Goal: Task Accomplishment & Management: Manage account settings

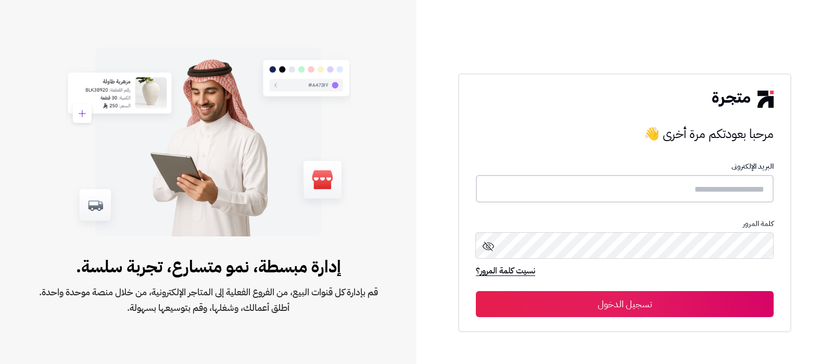
type input "**********"
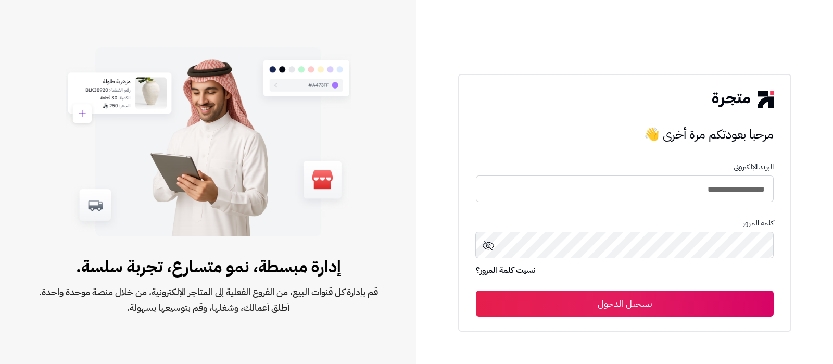
click at [683, 311] on button "تسجيل الدخول" at bounding box center [625, 303] width 298 height 26
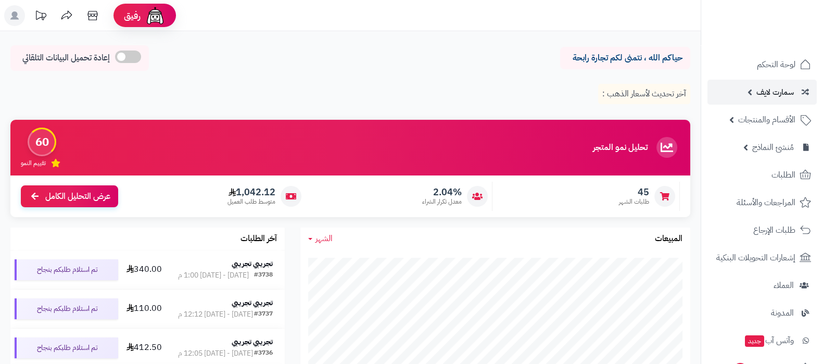
click at [750, 92] on link "سمارت لايف" at bounding box center [761, 92] width 109 height 25
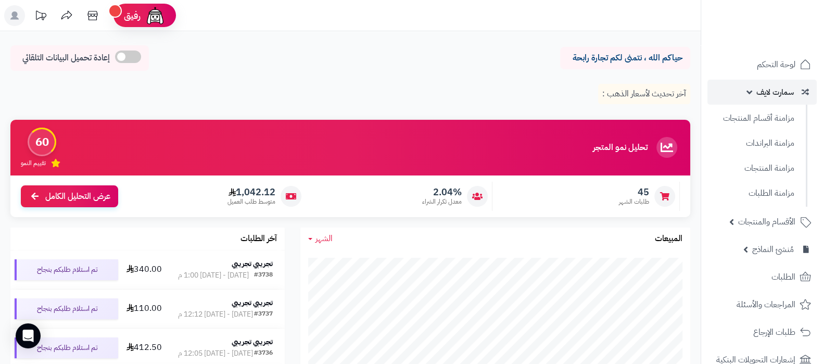
click at [765, 89] on span "سمارت لايف" at bounding box center [774, 92] width 37 height 15
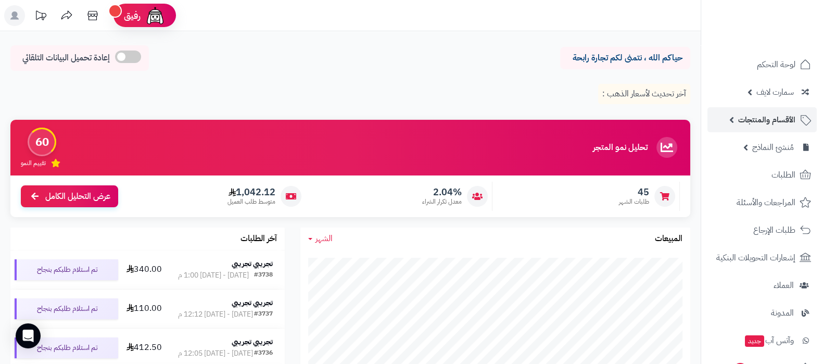
click at [751, 116] on span "الأقسام والمنتجات" at bounding box center [766, 119] width 57 height 15
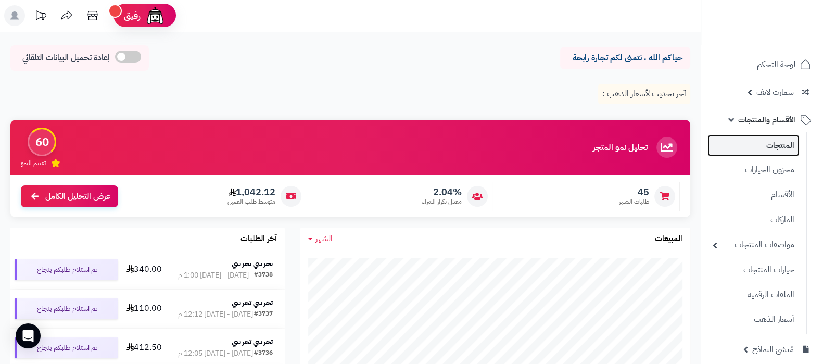
click at [751, 136] on link "المنتجات" at bounding box center [753, 145] width 92 height 21
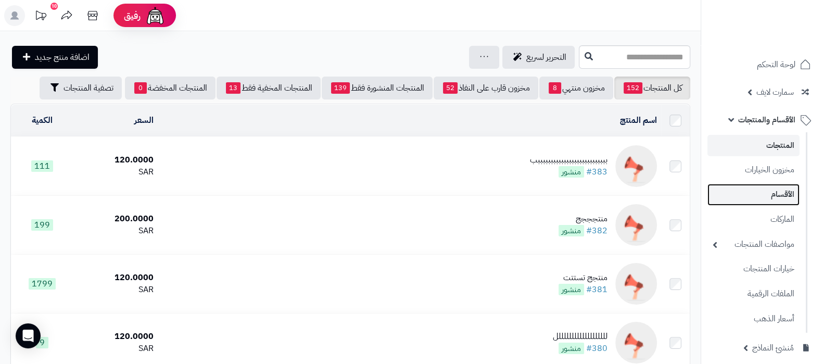
click at [769, 194] on link "الأقسام" at bounding box center [753, 194] width 92 height 21
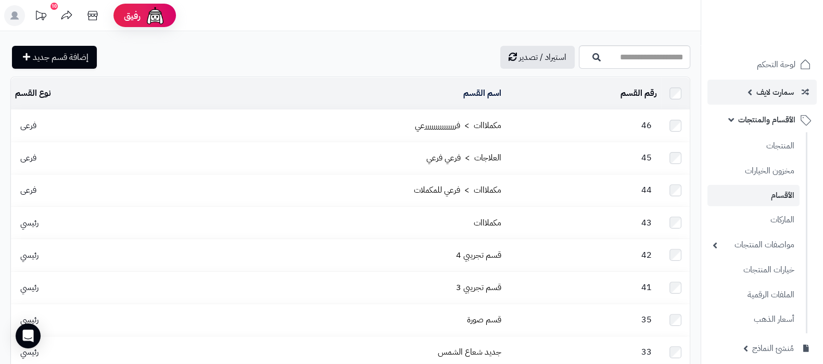
click at [788, 88] on span "سمارت لايف" at bounding box center [774, 92] width 37 height 15
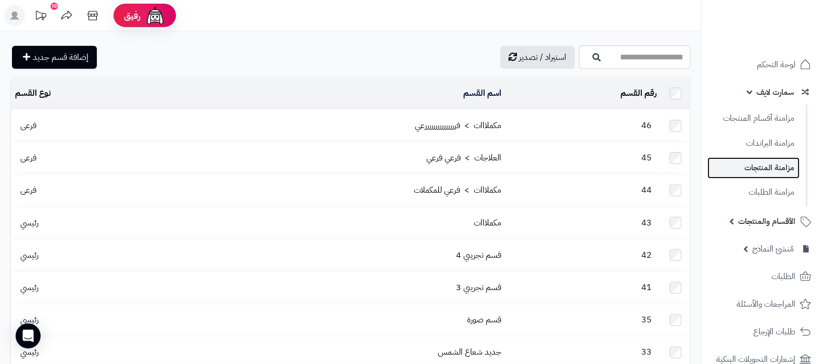
click at [760, 164] on link "مزامنة المنتجات" at bounding box center [753, 167] width 92 height 21
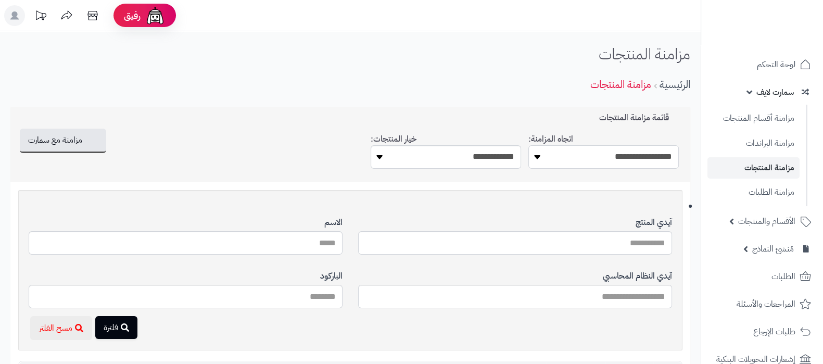
click at [619, 152] on select "**********" at bounding box center [603, 156] width 150 height 23
select select "*********"
click at [528, 145] on select "**********" at bounding box center [603, 156] width 150 height 23
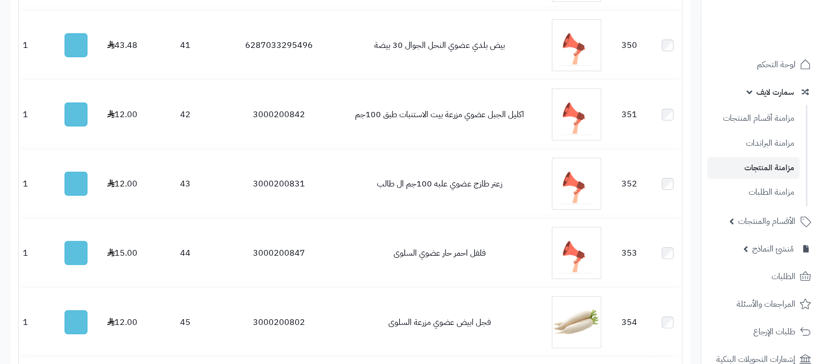
scroll to position [3634, 0]
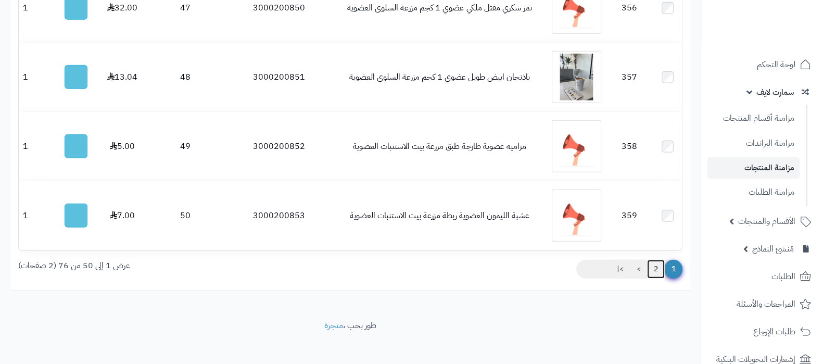
click at [655, 266] on link "2" at bounding box center [656, 269] width 18 height 19
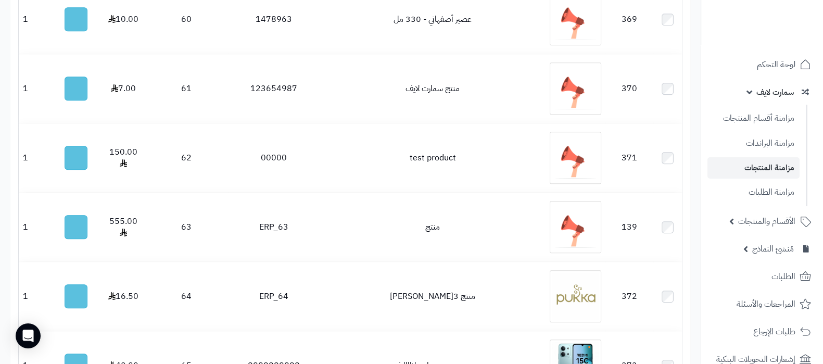
scroll to position [1976, 0]
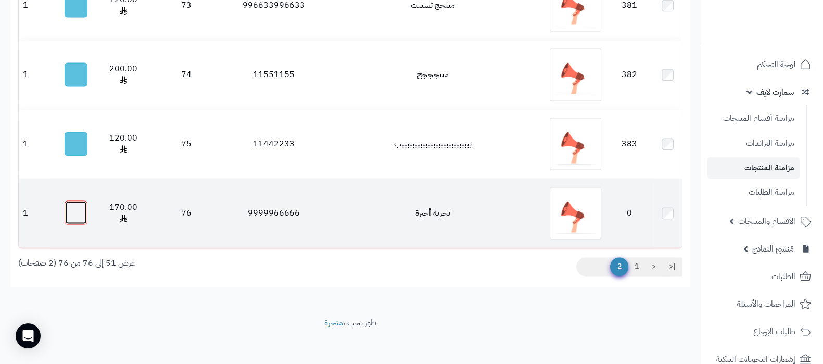
click at [80, 209] on button "button" at bounding box center [76, 212] width 23 height 24
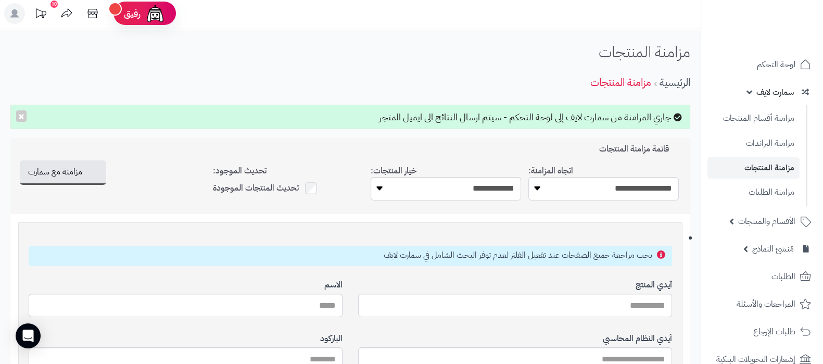
scroll to position [0, 0]
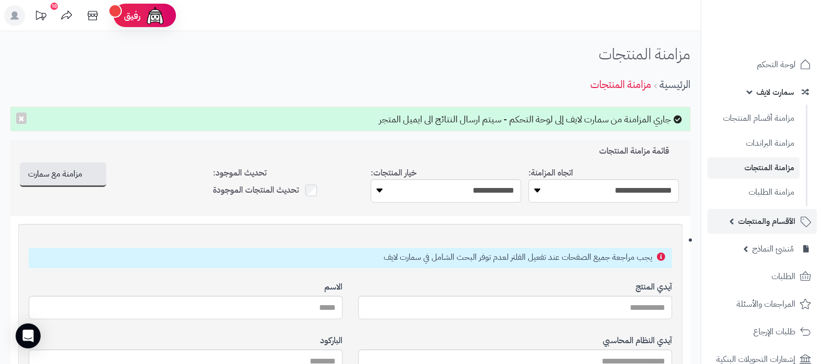
click at [773, 230] on link "الأقسام والمنتجات" at bounding box center [761, 221] width 109 height 25
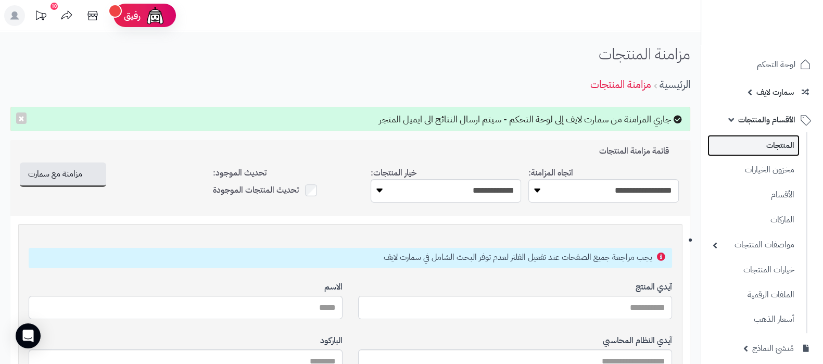
click at [772, 145] on link "المنتجات" at bounding box center [753, 145] width 92 height 21
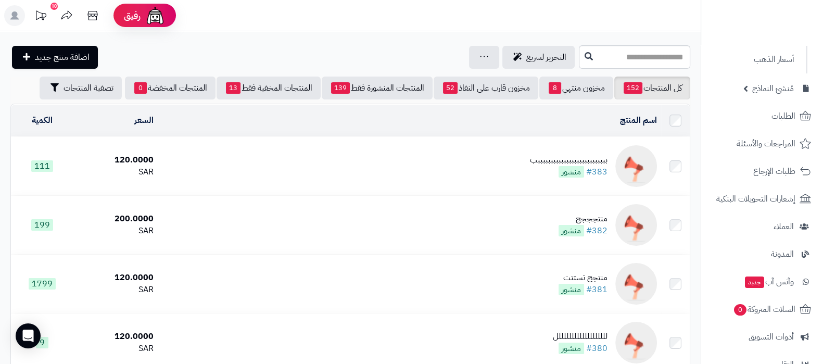
scroll to position [395, 0]
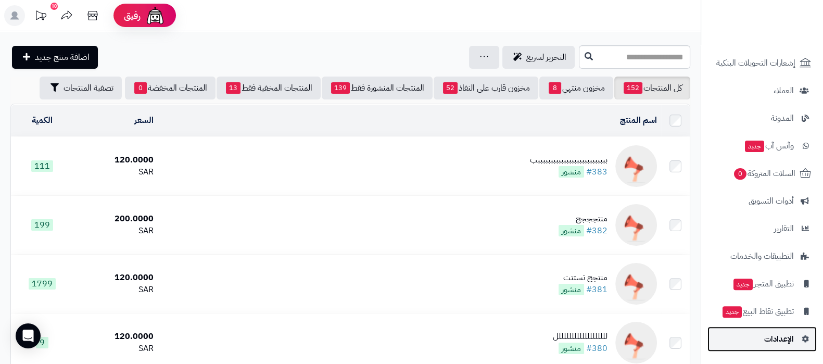
click at [767, 334] on span "الإعدادات" at bounding box center [779, 338] width 30 height 15
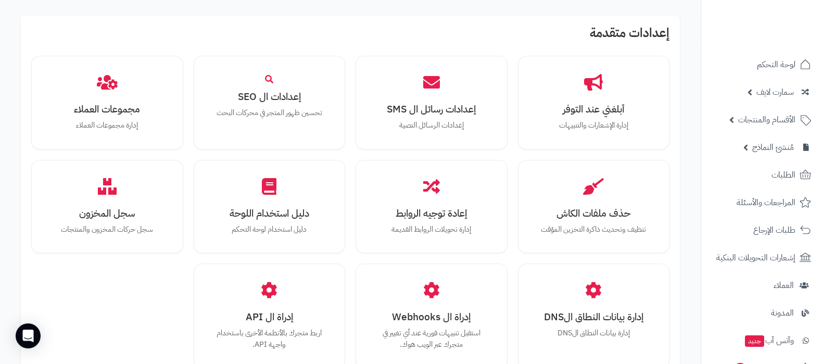
scroll to position [962, 0]
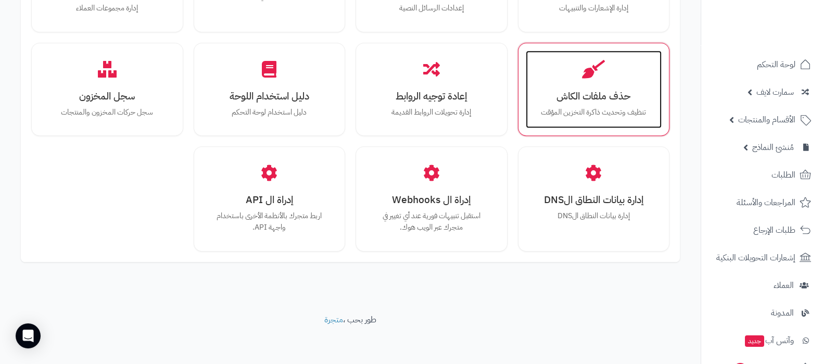
click at [611, 103] on div "حذف ملفات الكاش تنظيف وتحديث ذاكرة التخزين المؤقت" at bounding box center [594, 89] width 136 height 78
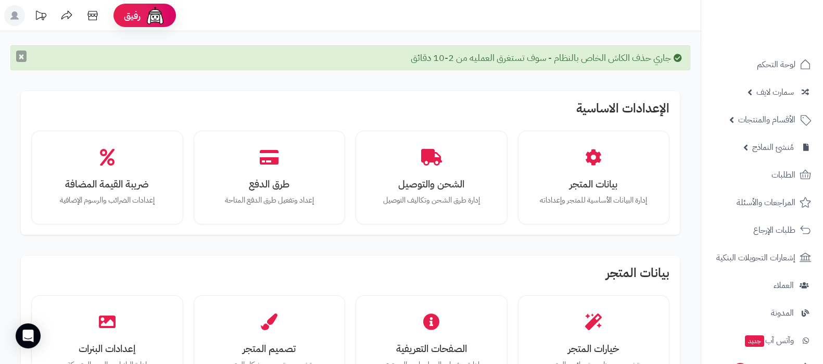
click at [21, 62] on button "×" at bounding box center [21, 55] width 10 height 11
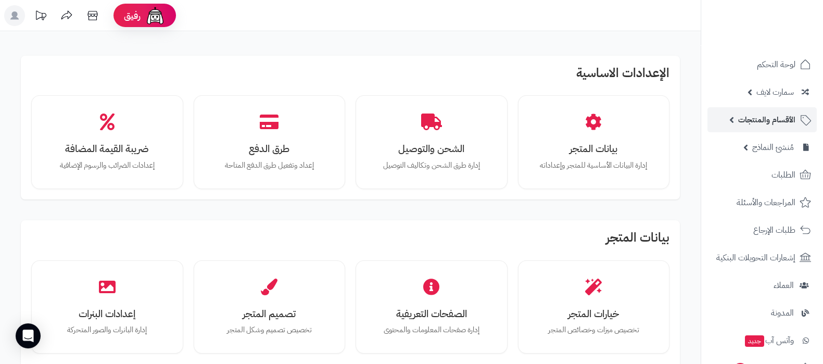
click at [748, 119] on span "الأقسام والمنتجات" at bounding box center [766, 119] width 57 height 15
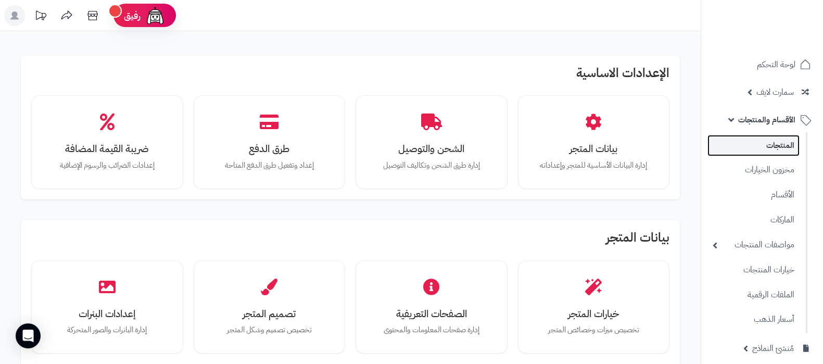
click at [759, 148] on link "المنتجات" at bounding box center [753, 145] width 92 height 21
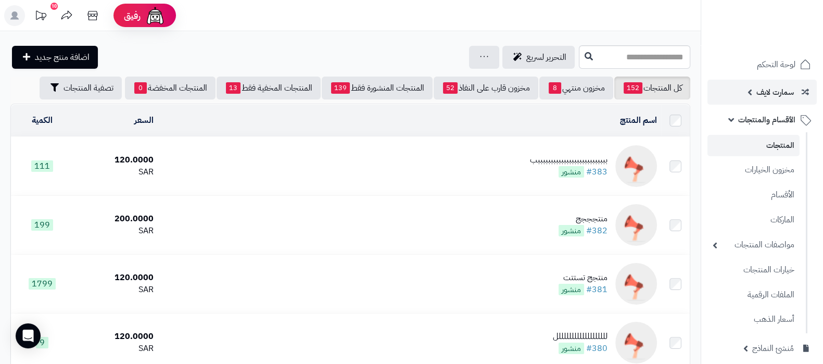
click at [780, 89] on span "سمارت لايف" at bounding box center [774, 92] width 37 height 15
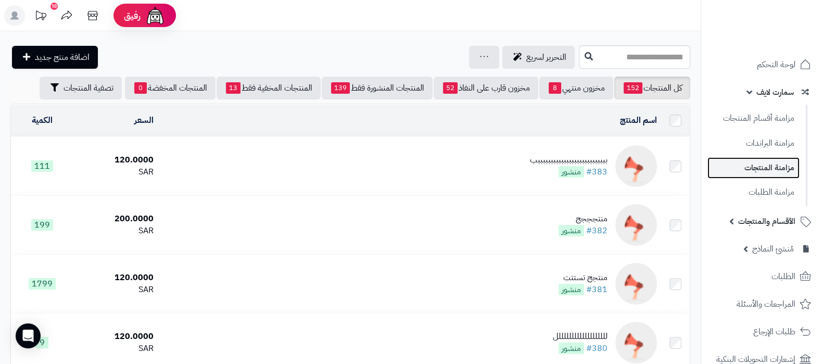
click at [751, 167] on link "مزامنة المنتجات" at bounding box center [753, 167] width 92 height 21
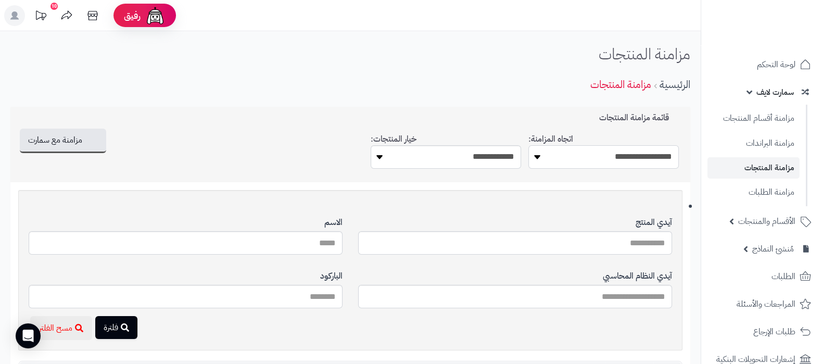
click at [652, 155] on select "**********" at bounding box center [603, 156] width 150 height 23
select select "*********"
click at [528, 145] on select "**********" at bounding box center [603, 156] width 150 height 23
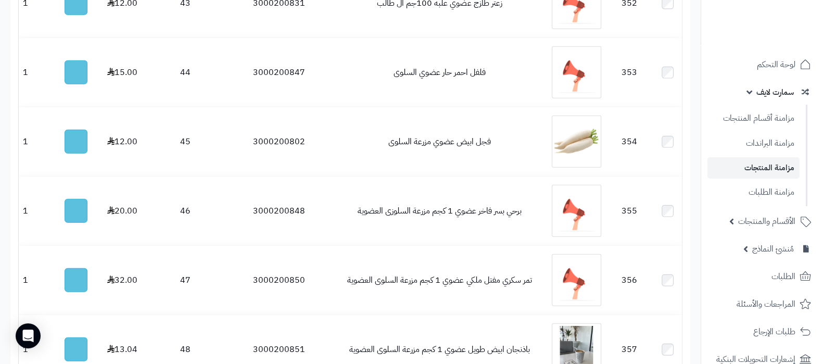
scroll to position [3634, 0]
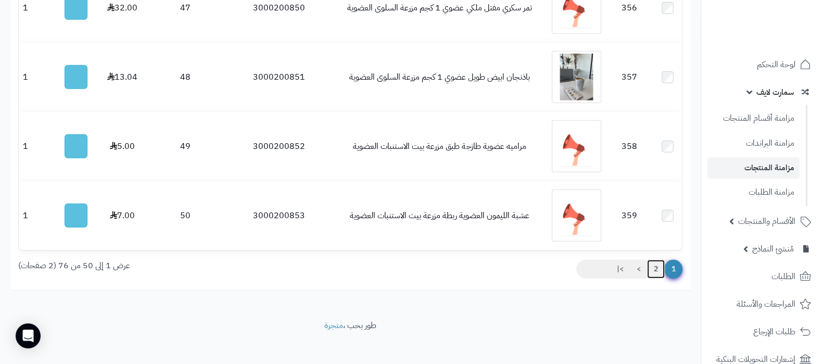
click at [658, 264] on link "2" at bounding box center [656, 269] width 18 height 19
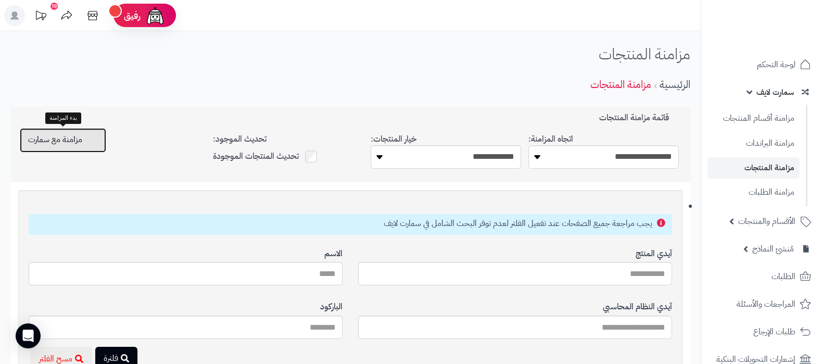
click at [75, 143] on span "مزامنة مع سمارت" at bounding box center [55, 139] width 54 height 12
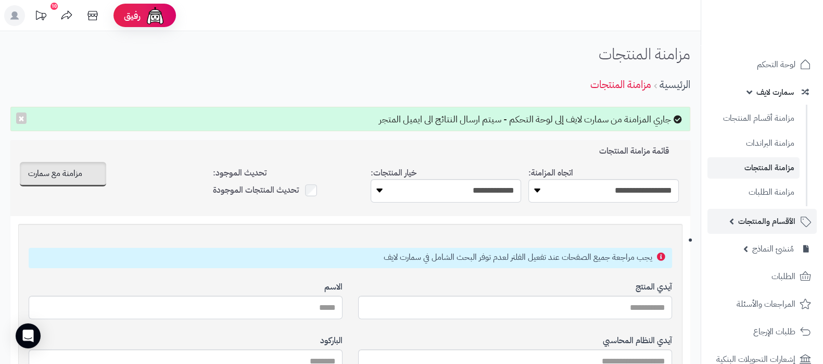
click at [771, 230] on link "الأقسام والمنتجات" at bounding box center [761, 221] width 109 height 25
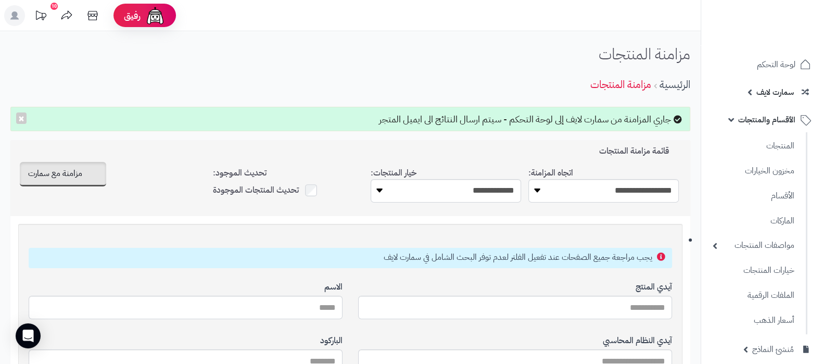
click at [763, 134] on ul "المنتجات مخزون الخيارات الأقسام الماركات مواصفات المنتجات مواصفات المنتجات أنوا…" at bounding box center [754, 233] width 106 height 202
click at [764, 145] on link "المنتجات" at bounding box center [753, 145] width 92 height 21
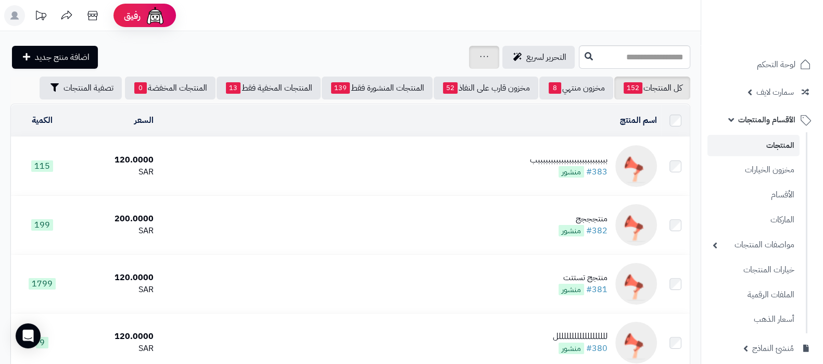
click at [469, 55] on div "جرد مخزون المنتجات جرد مخزون الخيارات فقط تعديل أسعار المنتجات الملصقات تصدير ا…" at bounding box center [484, 57] width 30 height 23
click at [469, 57] on div "جرد مخزون المنتجات جرد مخزون الخيارات فقط تعديل أسعار المنتجات الملصقات تصدير ا…" at bounding box center [484, 57] width 30 height 23
click at [346, 46] on div "التحرير لسريع جرد مخزون المنتجات جرد مخزون الخيارات فقط تعديل أسعار المنتجات ال…" at bounding box center [293, 57] width 566 height 23
click at [754, 124] on span "الأقسام والمنتجات" at bounding box center [766, 119] width 57 height 15
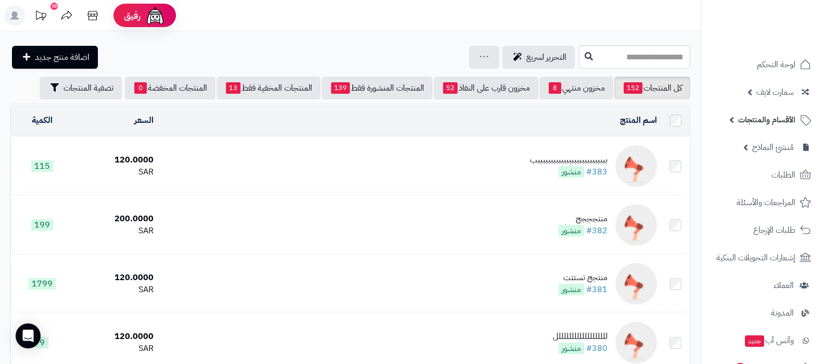
click at [765, 118] on span "الأقسام والمنتجات" at bounding box center [766, 119] width 57 height 15
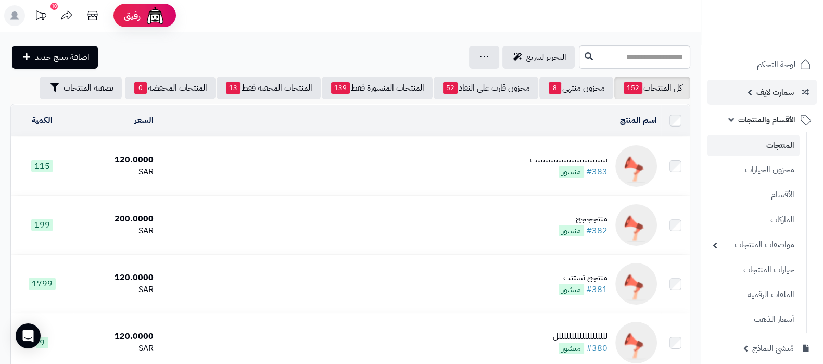
click at [763, 92] on span "سمارت لايف" at bounding box center [774, 92] width 37 height 15
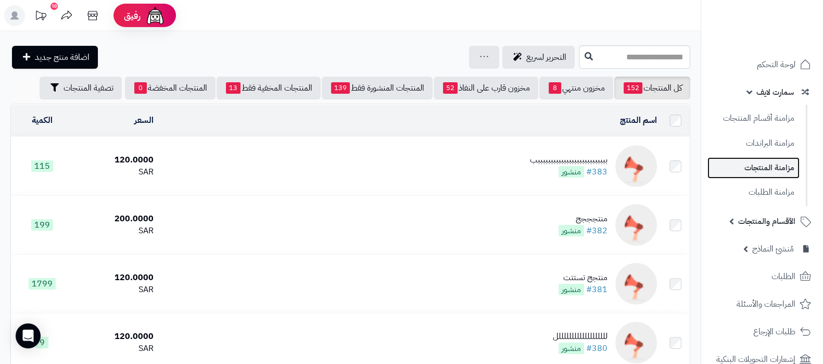
click at [762, 165] on link "مزامنة المنتجات" at bounding box center [753, 167] width 92 height 21
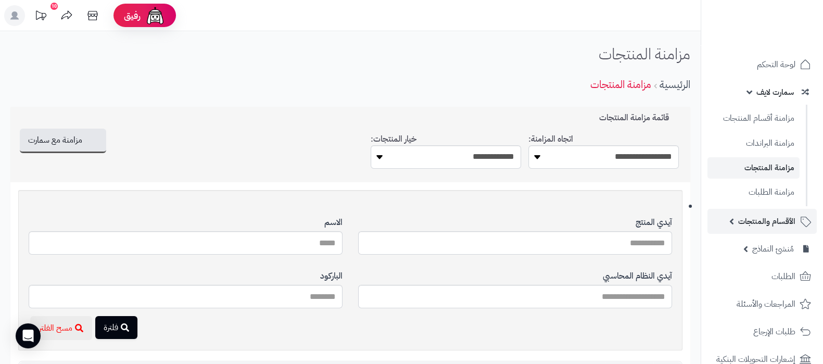
click at [756, 222] on span "الأقسام والمنتجات" at bounding box center [766, 221] width 57 height 15
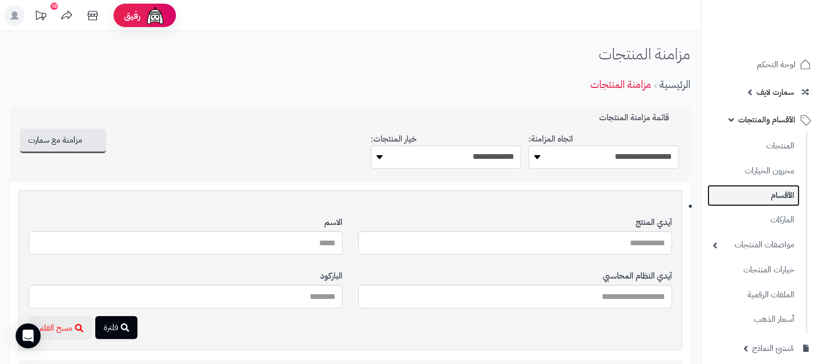
click at [767, 196] on link "الأقسام" at bounding box center [753, 195] width 92 height 21
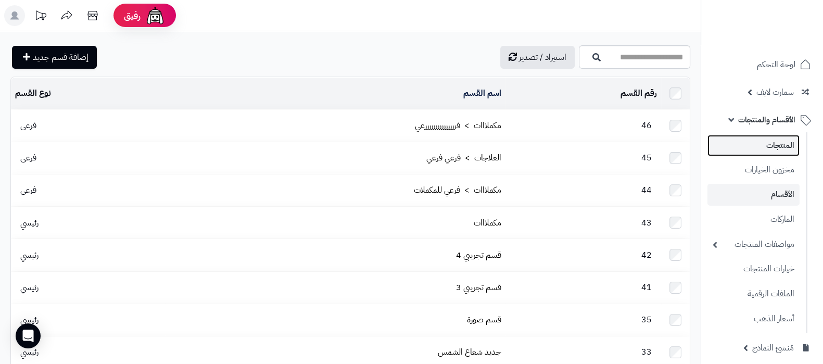
click at [769, 137] on link "المنتجات" at bounding box center [753, 145] width 92 height 21
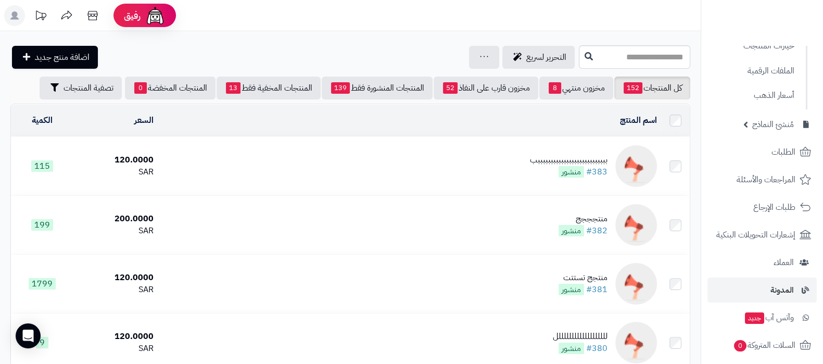
scroll to position [70, 0]
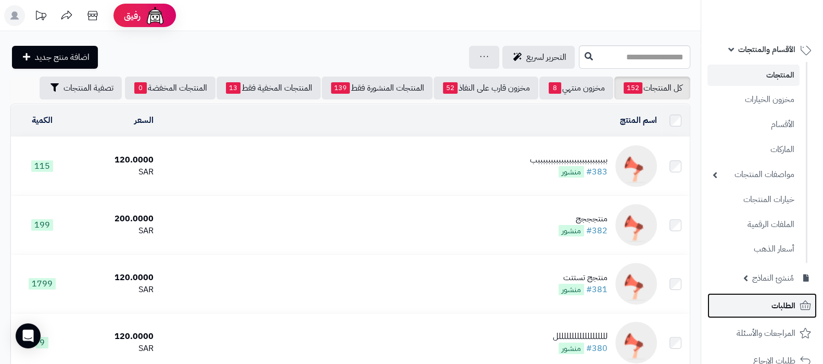
click at [773, 306] on span "الطلبات" at bounding box center [783, 305] width 24 height 15
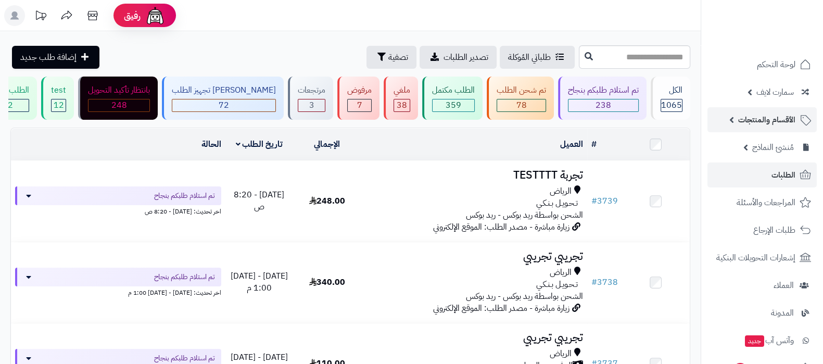
click at [763, 118] on span "الأقسام والمنتجات" at bounding box center [766, 119] width 57 height 15
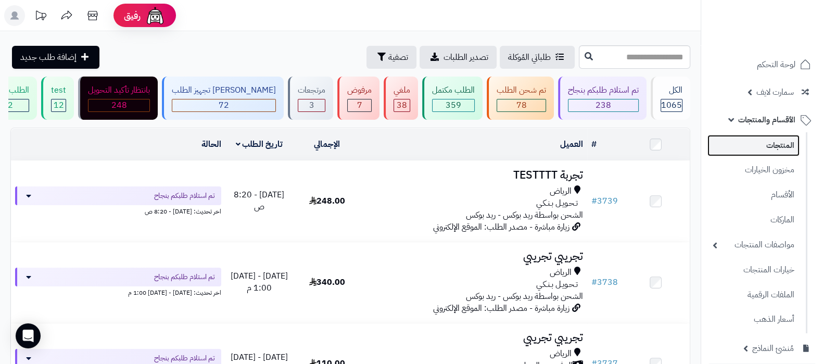
click at [770, 140] on link "المنتجات" at bounding box center [753, 145] width 92 height 21
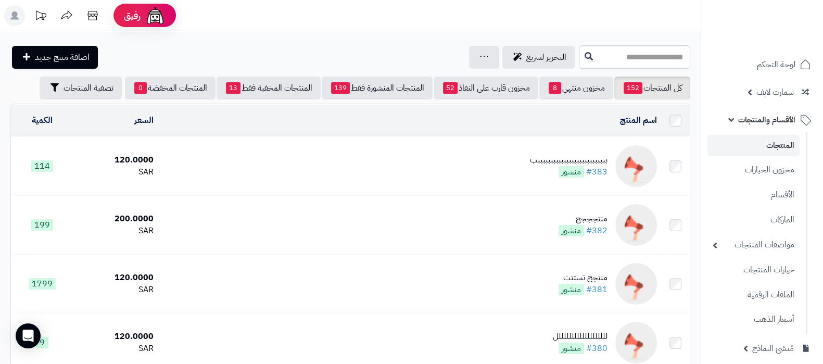
click at [740, 139] on link "المنتجات" at bounding box center [753, 145] width 92 height 21
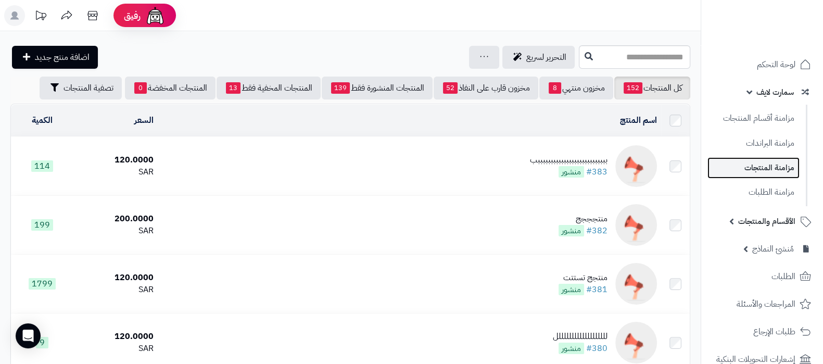
click at [767, 162] on link "مزامنة المنتجات" at bounding box center [753, 167] width 92 height 21
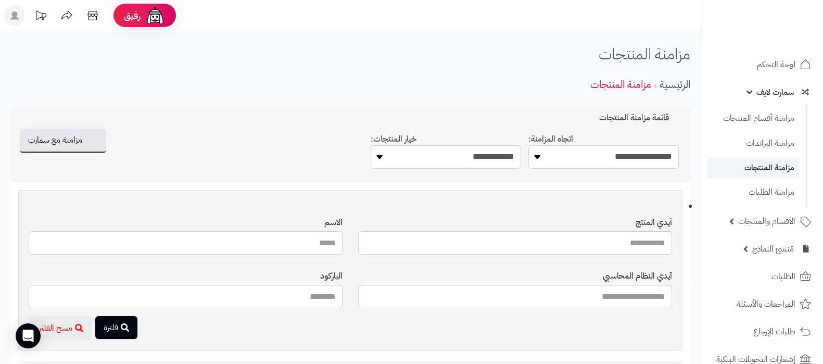
click at [659, 161] on select "**********" at bounding box center [603, 156] width 150 height 23
select select "*********"
click at [528, 145] on select "**********" at bounding box center [603, 156] width 150 height 23
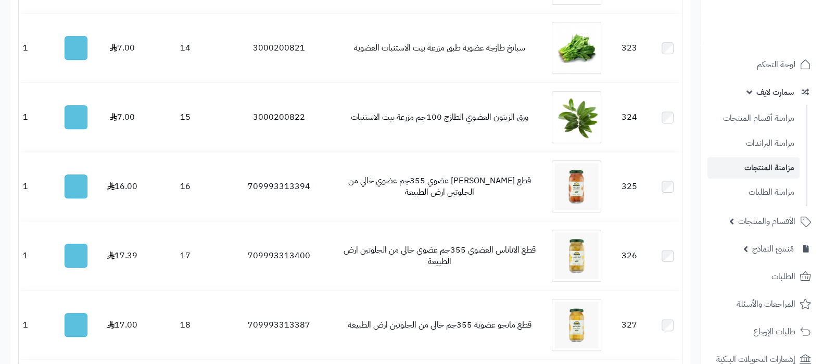
scroll to position [3634, 0]
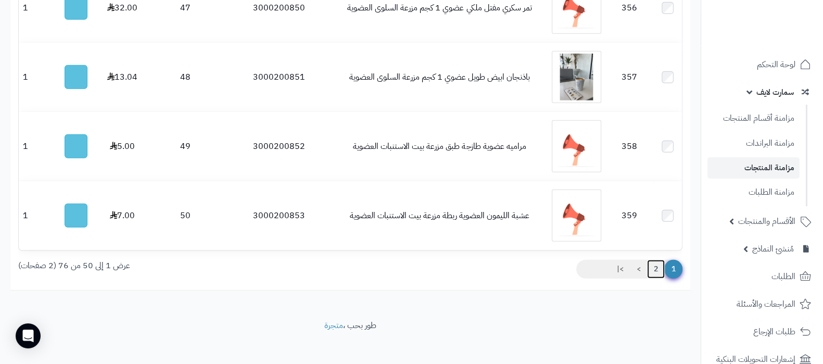
click at [658, 268] on link "2" at bounding box center [656, 269] width 18 height 19
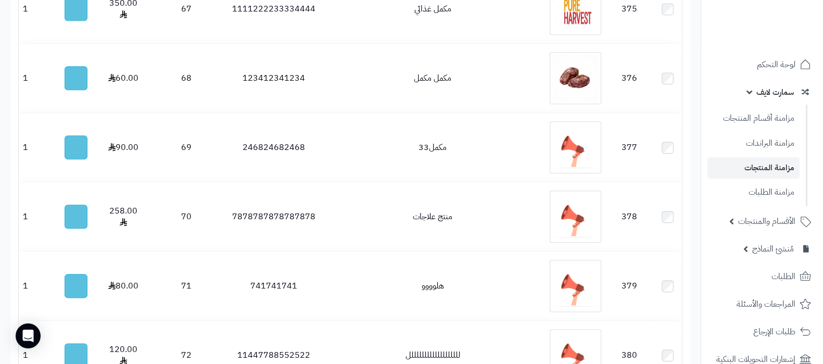
scroll to position [1976, 0]
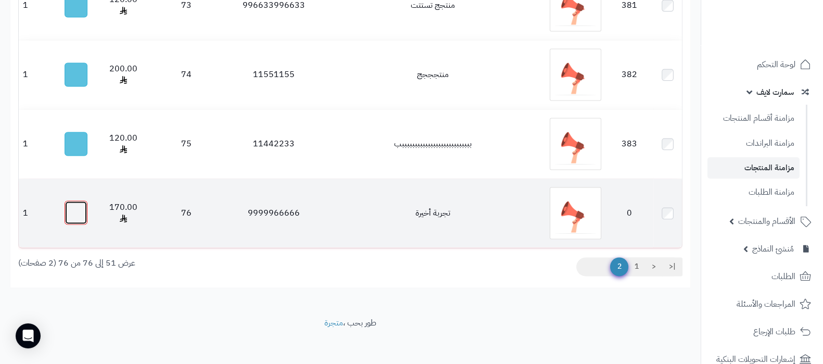
click at [82, 208] on button "button" at bounding box center [76, 212] width 23 height 24
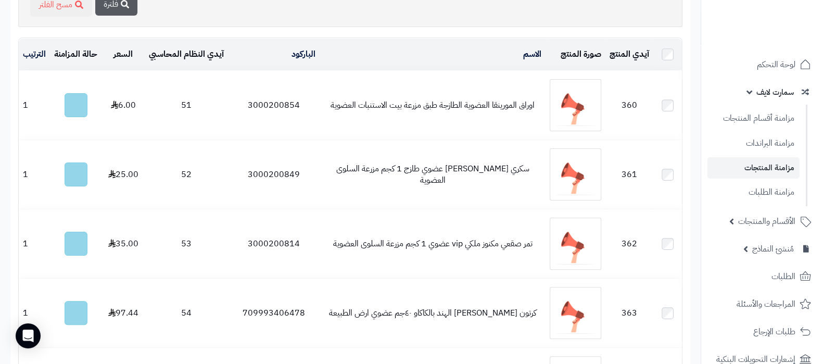
scroll to position [0, 0]
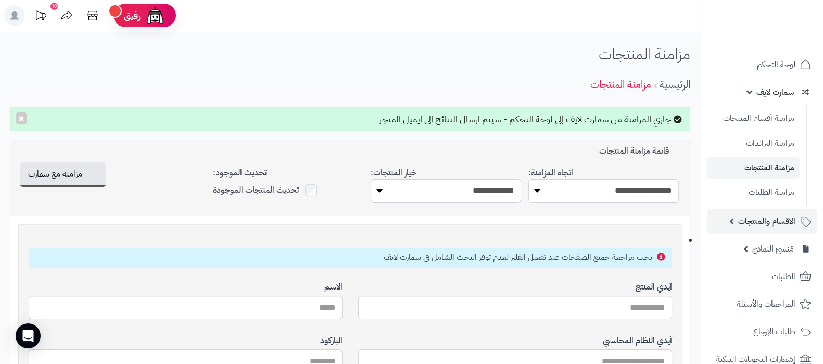
click at [735, 216] on link "الأقسام والمنتجات" at bounding box center [761, 221] width 109 height 25
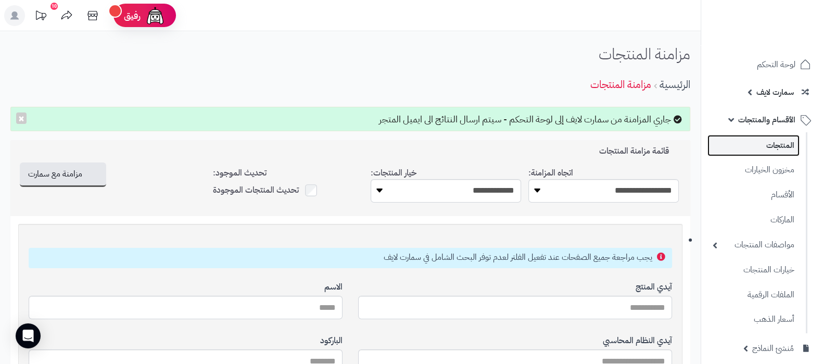
click at [765, 142] on link "المنتجات" at bounding box center [753, 145] width 92 height 21
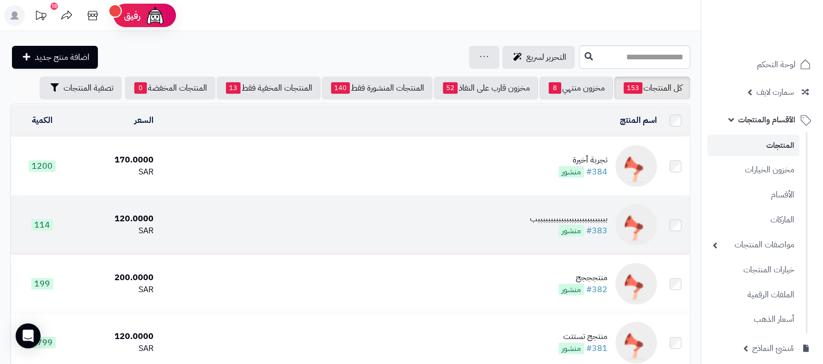
click at [479, 211] on td "بببببببببببببببببببببببببببب #383 منشور" at bounding box center [409, 225] width 503 height 58
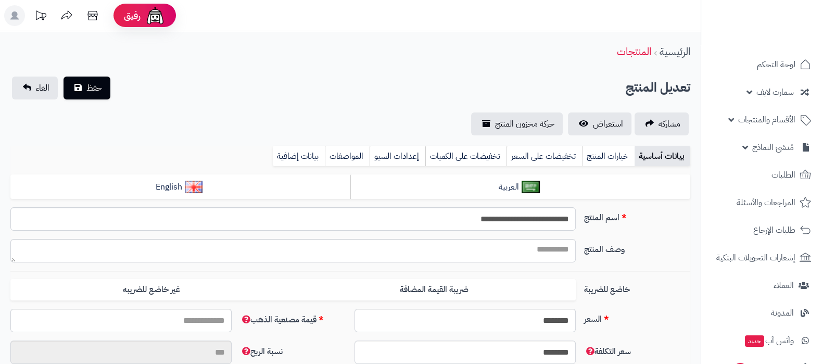
type input "*****"
type input "********"
click at [93, 82] on span "حفظ" at bounding box center [94, 88] width 16 height 12
type input "******"
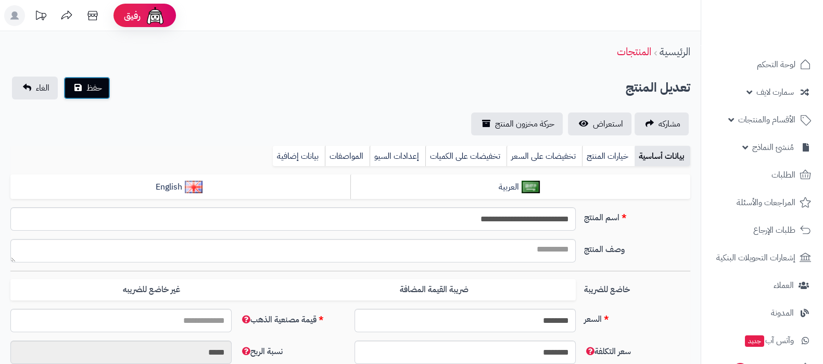
type input "******"
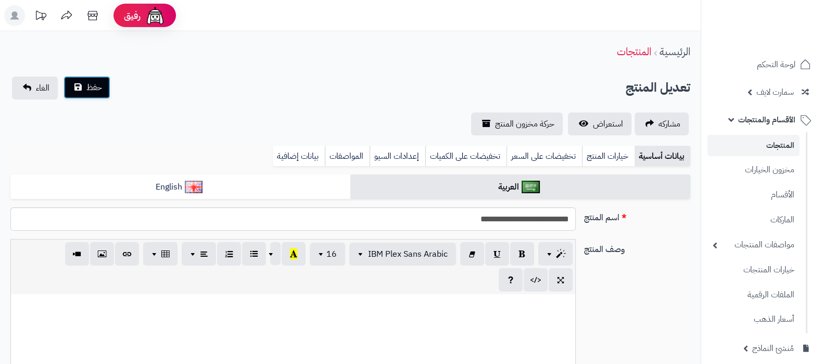
click at [93, 87] on span "حفظ" at bounding box center [94, 87] width 16 height 12
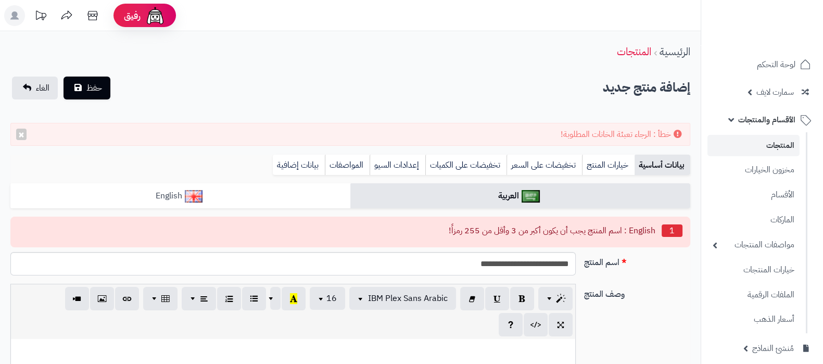
scroll to position [7, 0]
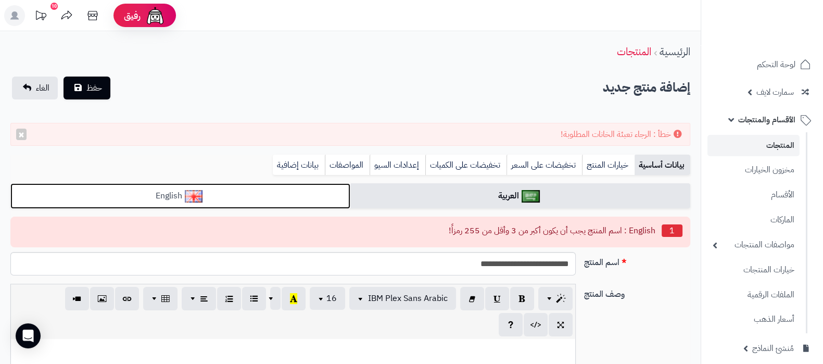
click at [298, 196] on link "English" at bounding box center [180, 195] width 340 height 25
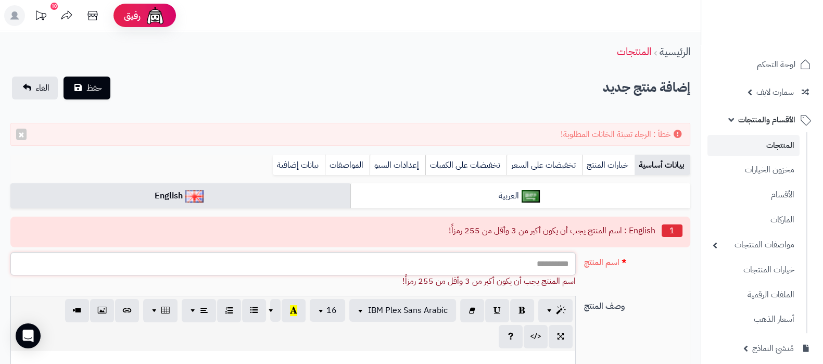
click at [315, 266] on input "اسم المنتج" at bounding box center [292, 263] width 565 height 23
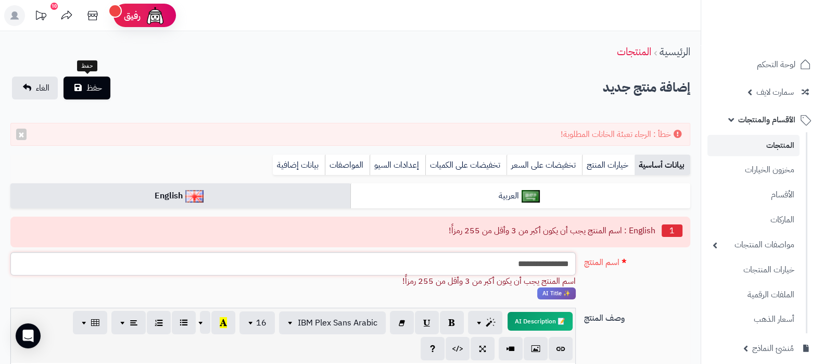
type input "**********"
click at [88, 79] on button "حفظ" at bounding box center [86, 87] width 47 height 23
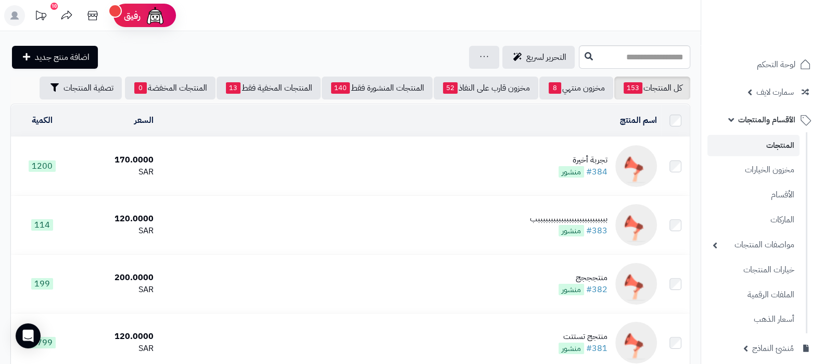
click at [541, 157] on td "تجربة أخيرة #384 منشور" at bounding box center [409, 166] width 503 height 58
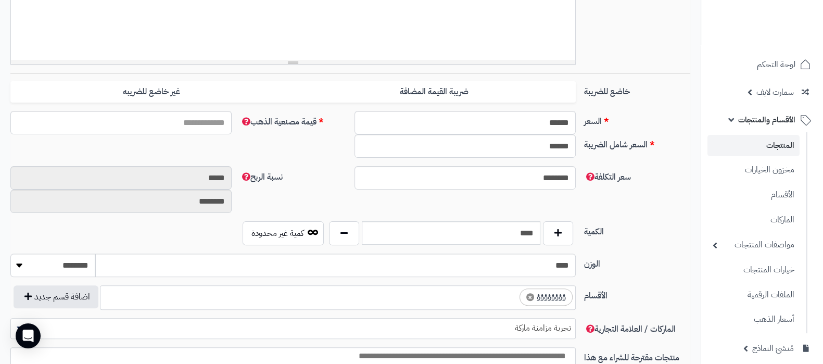
scroll to position [520, 0]
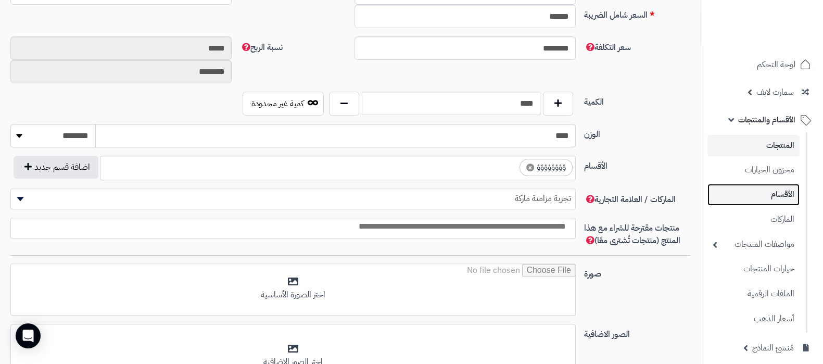
click at [764, 199] on link "الأقسام" at bounding box center [753, 194] width 92 height 21
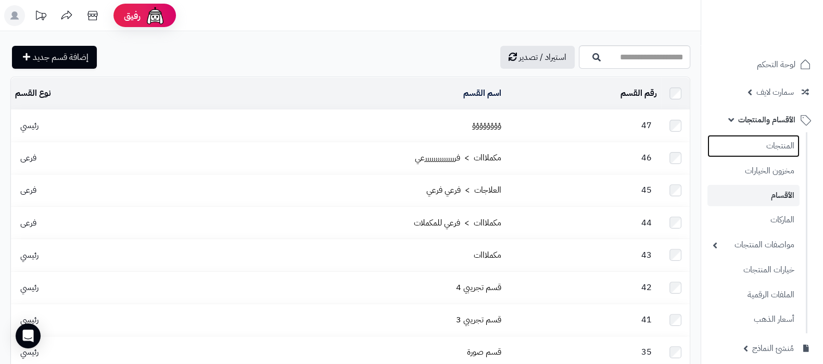
click at [778, 156] on ul "المنتجات مخزون الخيارات الأقسام الماركات مواصفات المنتجات مواصفات المنتجات أنوا…" at bounding box center [754, 232] width 106 height 201
click at [778, 149] on link "المنتجات" at bounding box center [753, 145] width 92 height 21
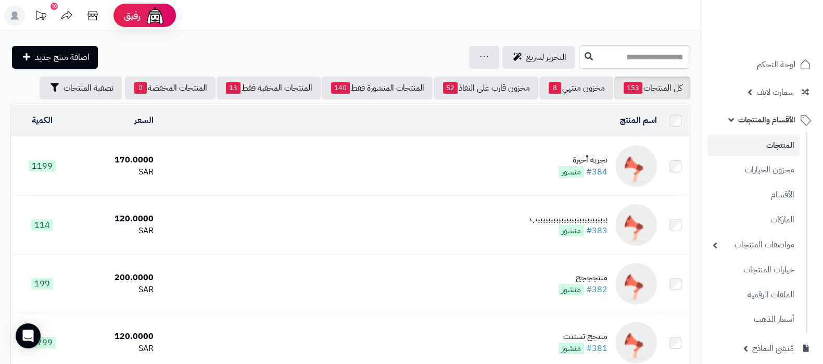
click at [503, 159] on td "تجربة أخيرة #384 منشور" at bounding box center [409, 166] width 503 height 58
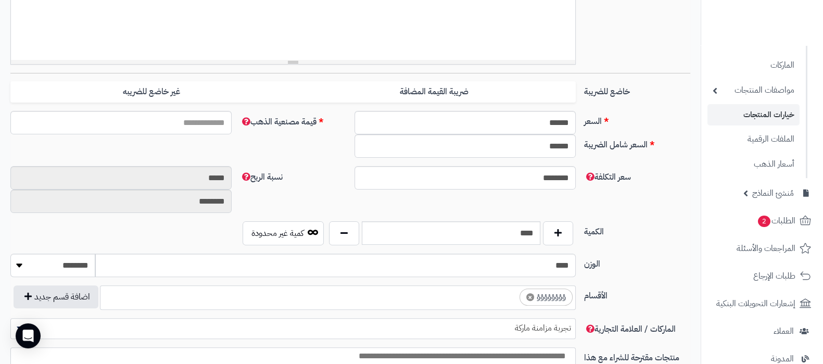
scroll to position [260, 0]
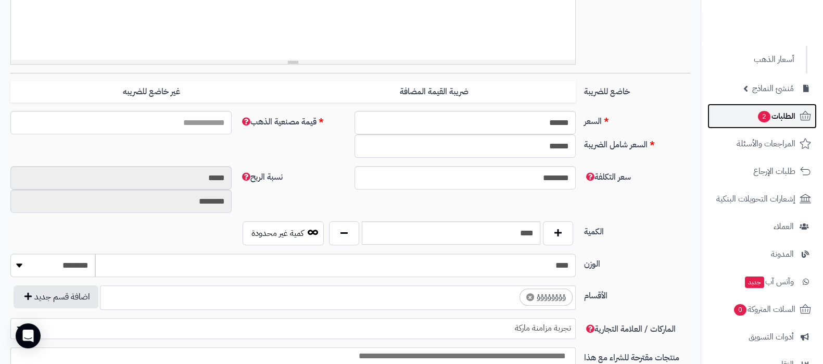
click at [779, 117] on span "الطلبات 2" at bounding box center [776, 116] width 39 height 15
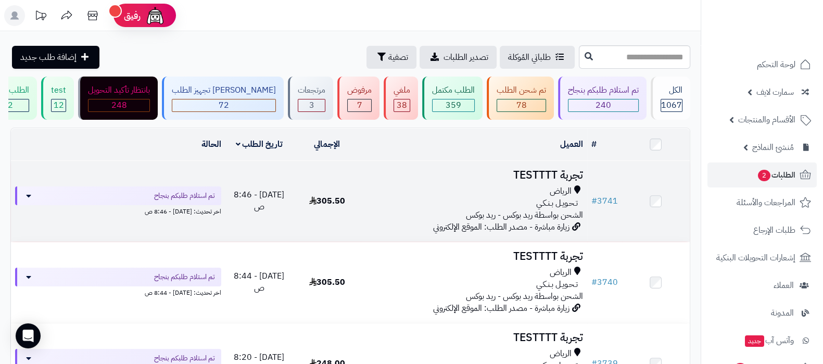
click at [459, 178] on h3 "تجربة TESTTTT" at bounding box center [473, 175] width 217 height 12
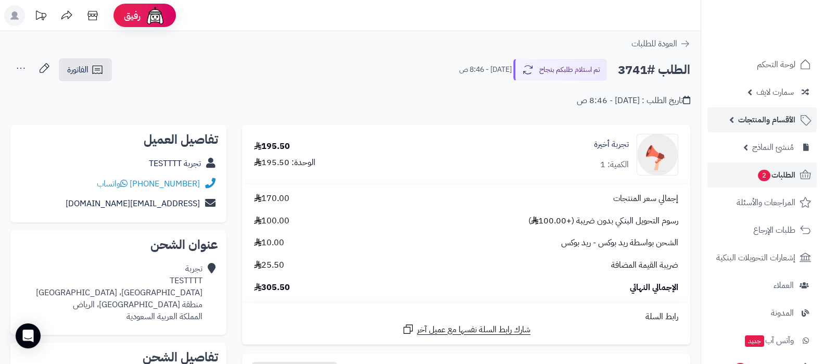
click at [770, 123] on span "الأقسام والمنتجات" at bounding box center [766, 119] width 57 height 15
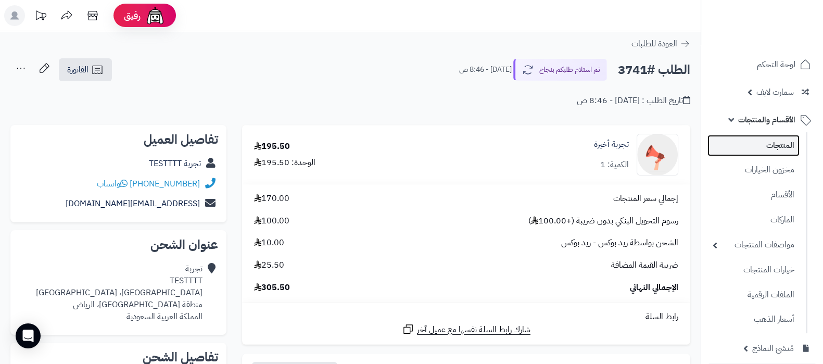
click at [770, 140] on link "المنتجات" at bounding box center [753, 145] width 92 height 21
